Goal: Information Seeking & Learning: Understand process/instructions

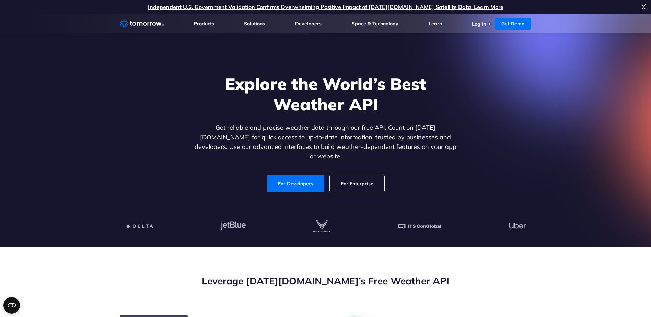
click at [346, 179] on link "For Enterprise" at bounding box center [357, 183] width 55 height 17
click at [364, 176] on link "For Enterprise" at bounding box center [357, 183] width 55 height 17
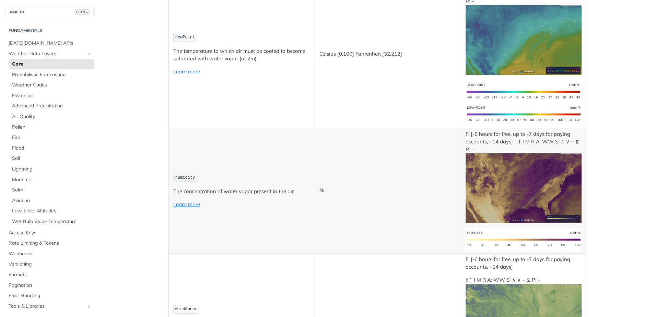
scroll to position [375, 0]
click at [181, 205] on link "Learn more" at bounding box center [186, 204] width 27 height 7
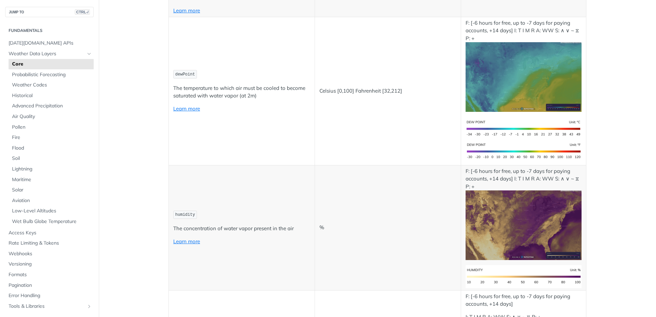
scroll to position [345, 0]
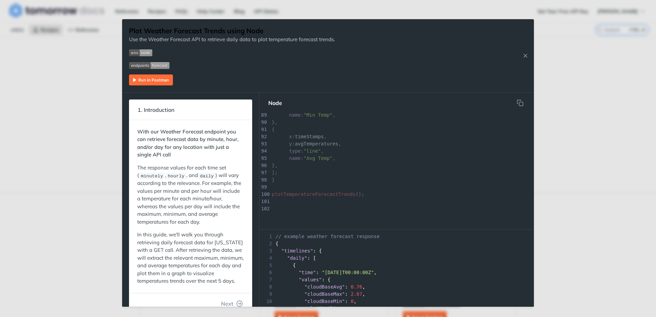
click at [149, 52] on img "Expand image" at bounding box center [140, 52] width 23 height 7
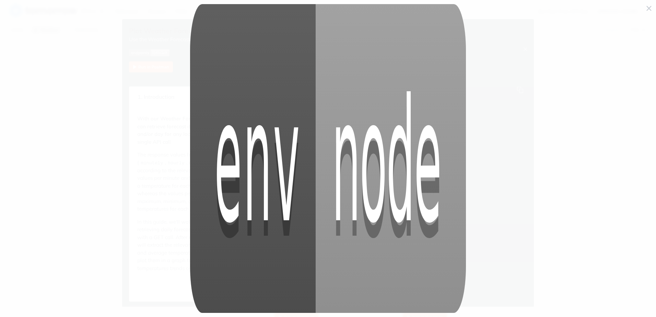
click at [95, 39] on span "Collapse image" at bounding box center [328, 158] width 656 height 317
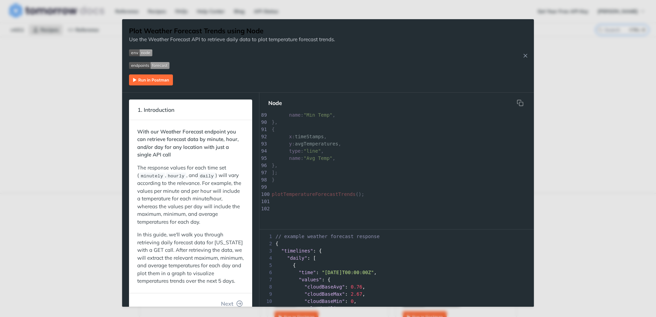
click at [140, 66] on img "Expand image" at bounding box center [149, 65] width 41 height 7
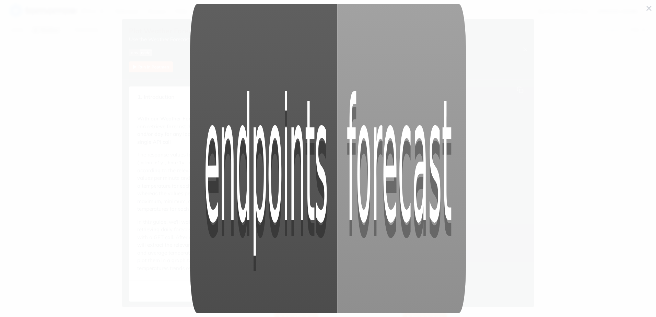
click at [88, 97] on span "Collapse image" at bounding box center [328, 158] width 656 height 317
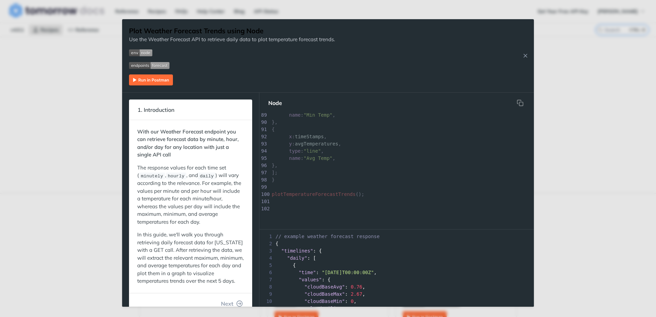
click at [155, 78] on img "Expand image" at bounding box center [151, 80] width 44 height 11
click at [525, 54] on icon "Close Recipe" at bounding box center [526, 56] width 6 height 6
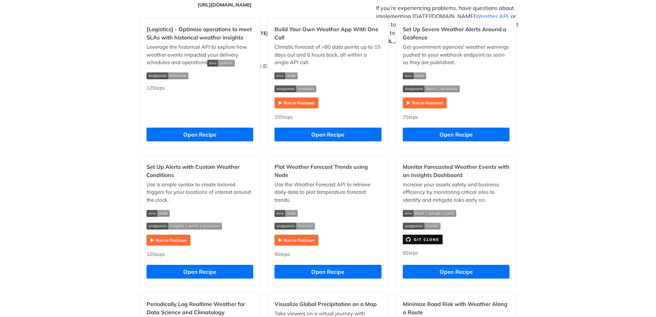
scroll to position [214, 0]
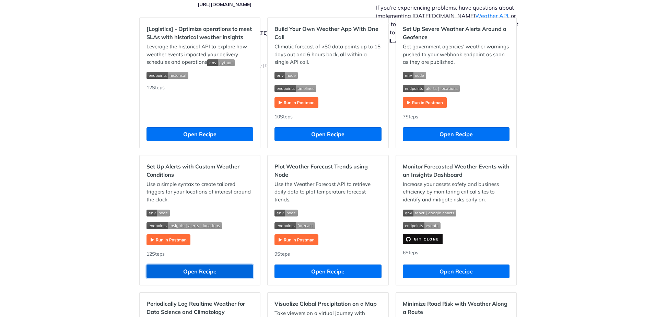
click at [212, 269] on button "Open Recipe" at bounding box center [200, 272] width 107 height 14
